Goal: Task Accomplishment & Management: Manage account settings

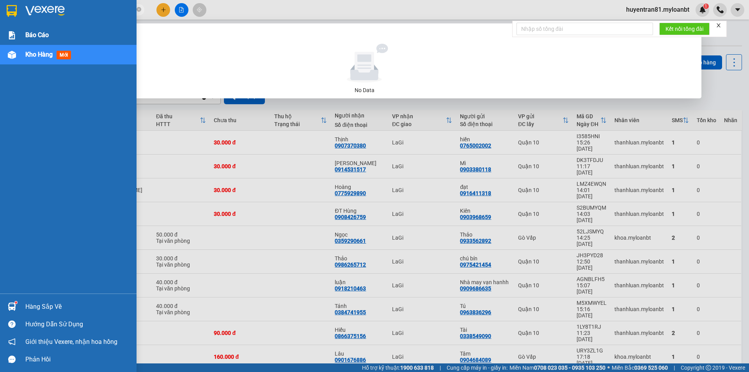
click at [8, 29] on div at bounding box center [12, 35] width 14 height 14
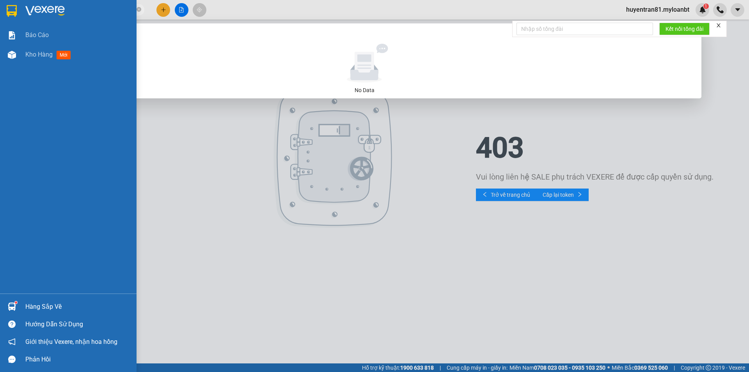
click at [270, 157] on div at bounding box center [374, 186] width 749 height 372
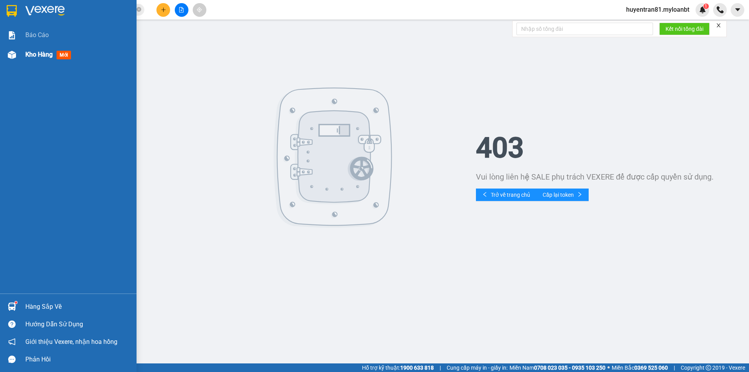
click at [40, 57] on span "Kho hàng" at bounding box center [38, 54] width 27 height 7
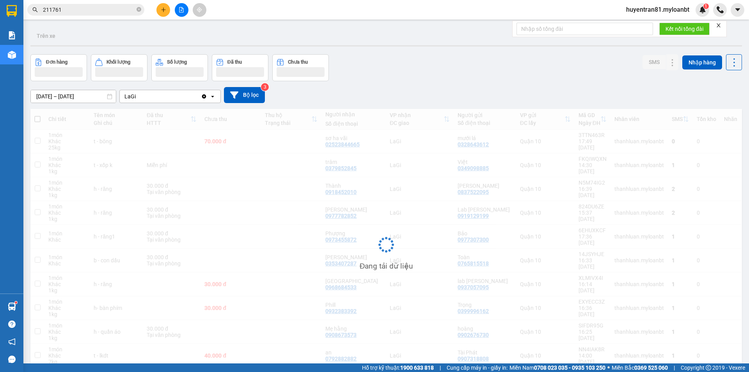
drag, startPoint x: 432, startPoint y: 95, endPoint x: 303, endPoint y: 96, distance: 128.3
click at [430, 94] on div "[DATE] – [DATE] Press the down arrow key to interact with the calendar and sele…" at bounding box center [385, 95] width 711 height 16
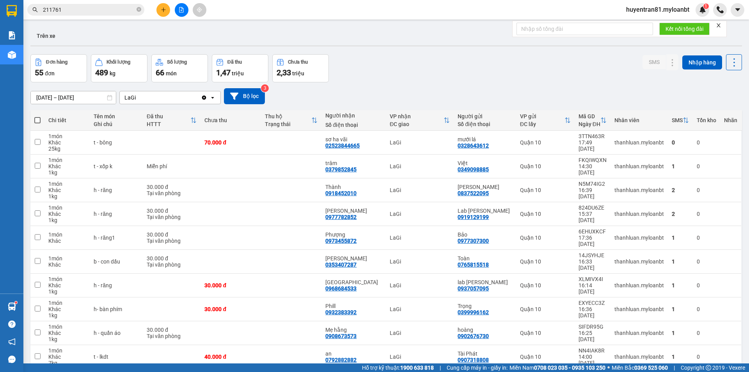
click at [666, 16] on div "huyentran81.myloanbt 1" at bounding box center [663, 10] width 89 height 14
click at [658, 13] on span "huyentran81.myloanbt" at bounding box center [657, 10] width 76 height 10
click at [636, 22] on span "Đăng xuất" at bounding box center [660, 24] width 59 height 9
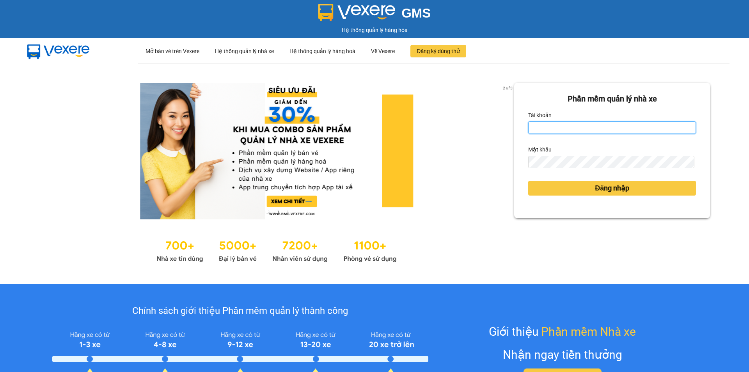
type input "huyentran81.myloanbt"
drag, startPoint x: 588, startPoint y: 129, endPoint x: 597, endPoint y: 126, distance: 9.0
click at [588, 129] on input "huyentran81.myloanbt" at bounding box center [612, 127] width 168 height 12
